Goal: Transaction & Acquisition: Purchase product/service

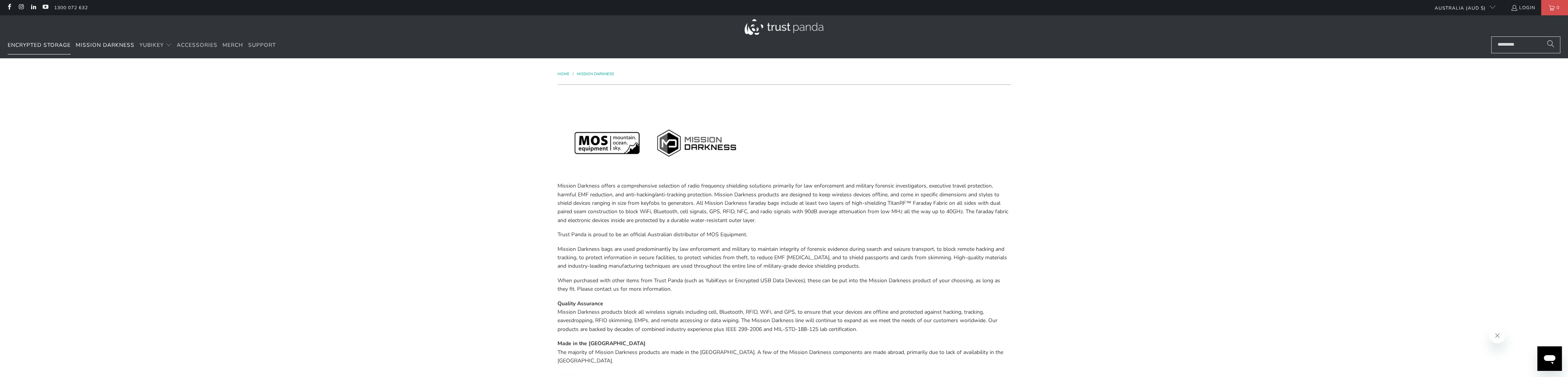
click at [35, 45] on span "Encrypted Storage" at bounding box center [40, 45] width 63 height 7
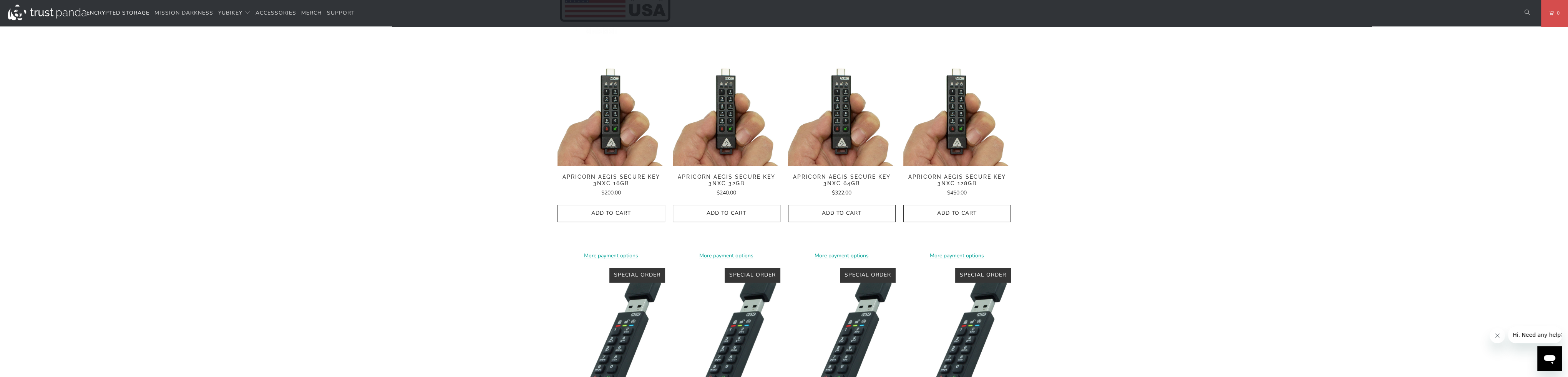
scroll to position [192, 0]
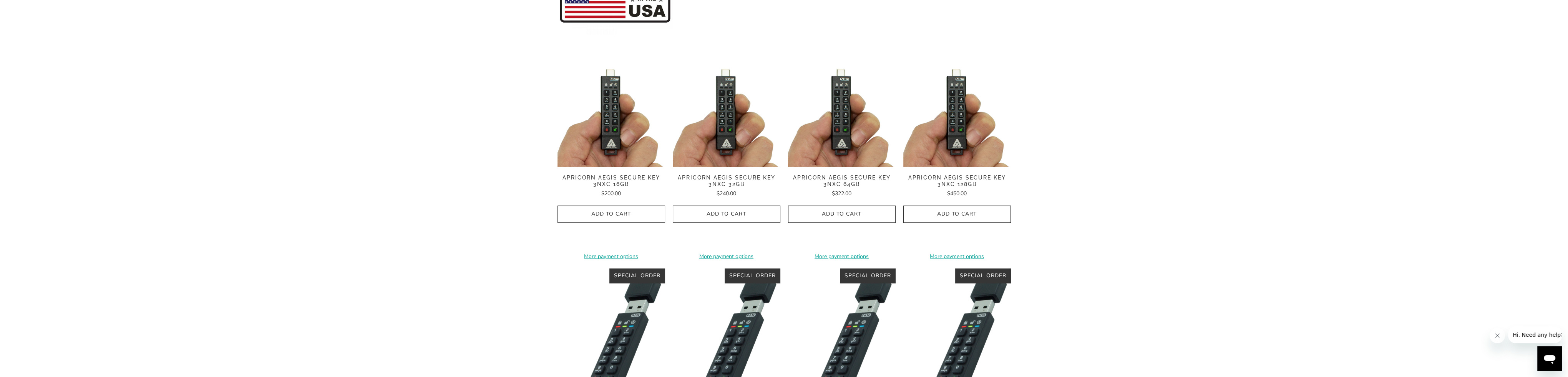
click at [721, 178] on span "Apricorn Aegis Secure Key 3NXC 32GB" at bounding box center [726, 181] width 108 height 13
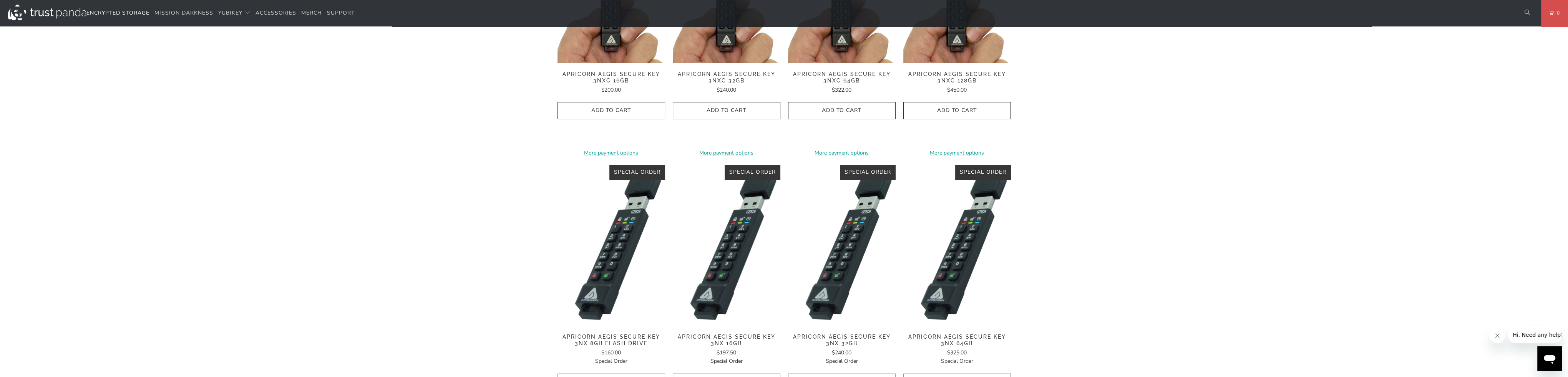
scroll to position [269, 0]
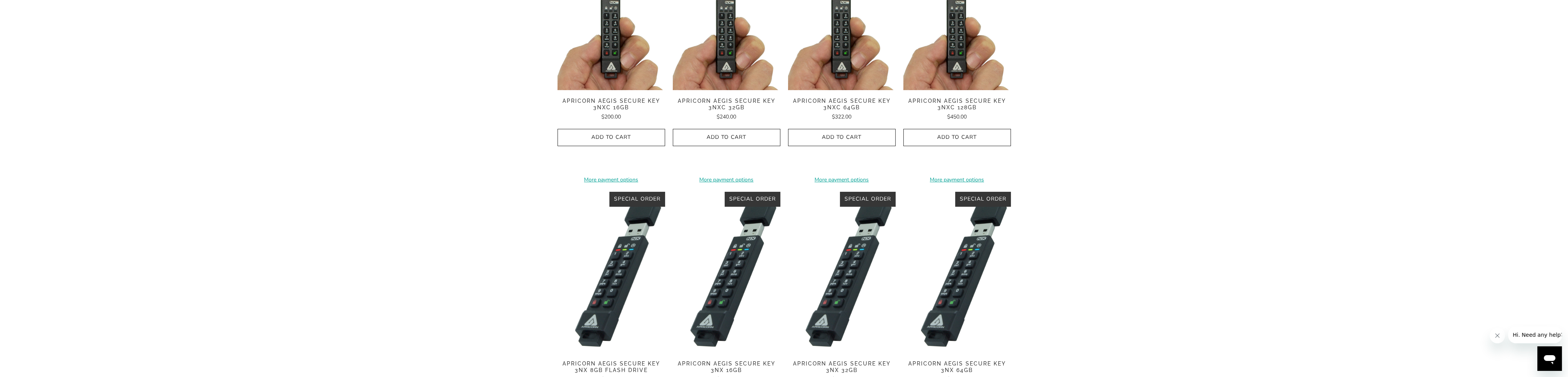
click at [635, 266] on img at bounding box center [611, 272] width 108 height 161
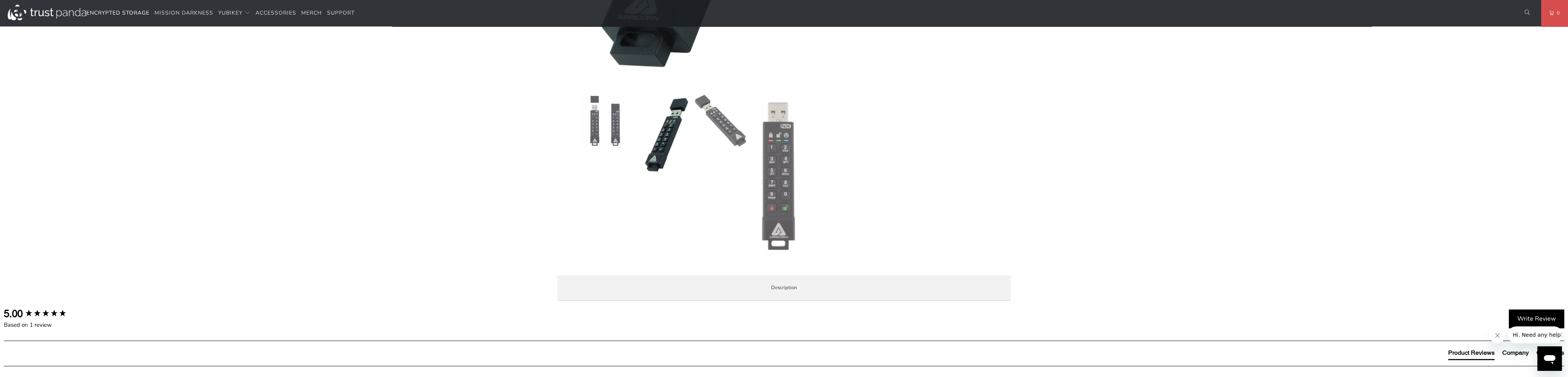
scroll to position [384, 0]
